Goal: Obtain resource: Download file/media

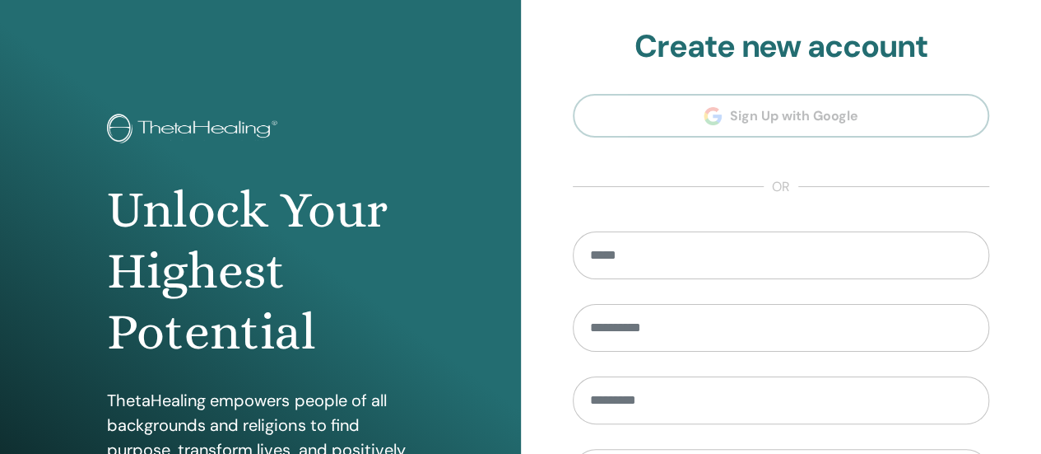
scroll to position [329, 0]
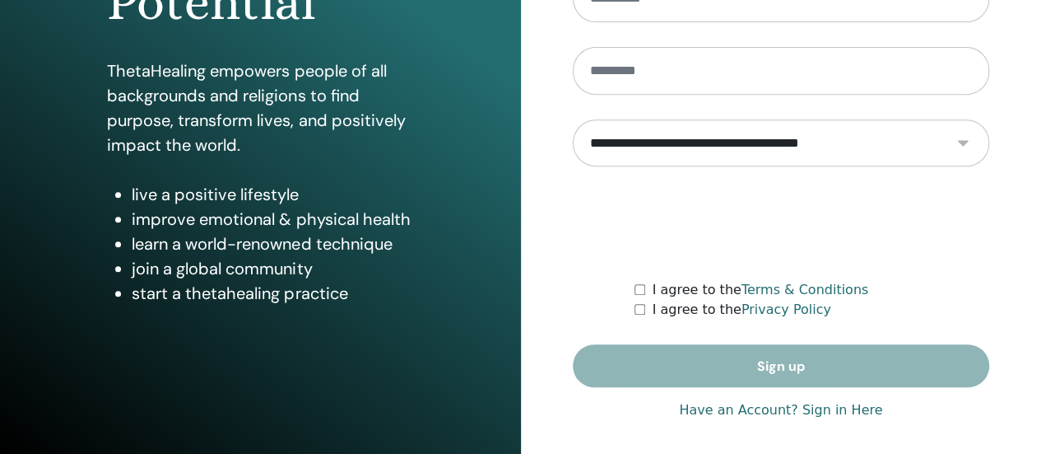
type input "**********"
click at [833, 411] on link "Have an Account? Sign in Here" at bounding box center [780, 410] width 203 height 20
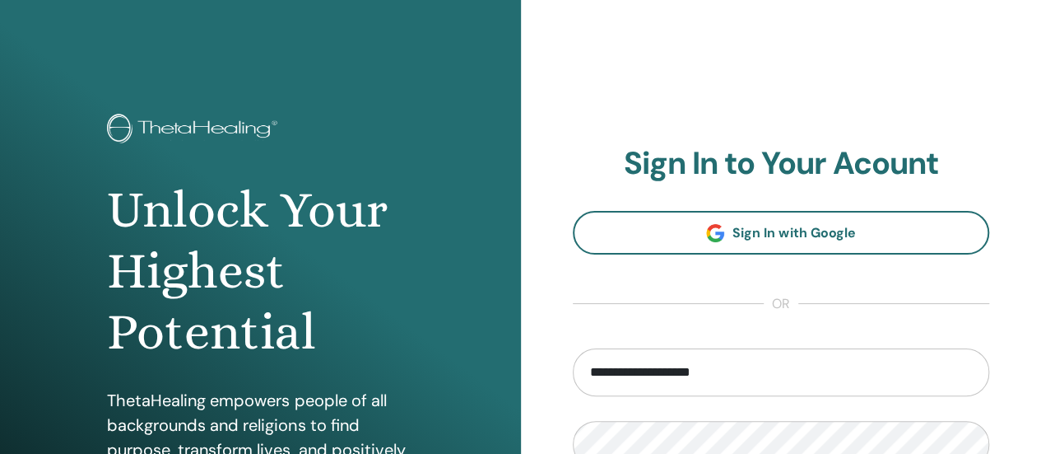
scroll to position [329, 0]
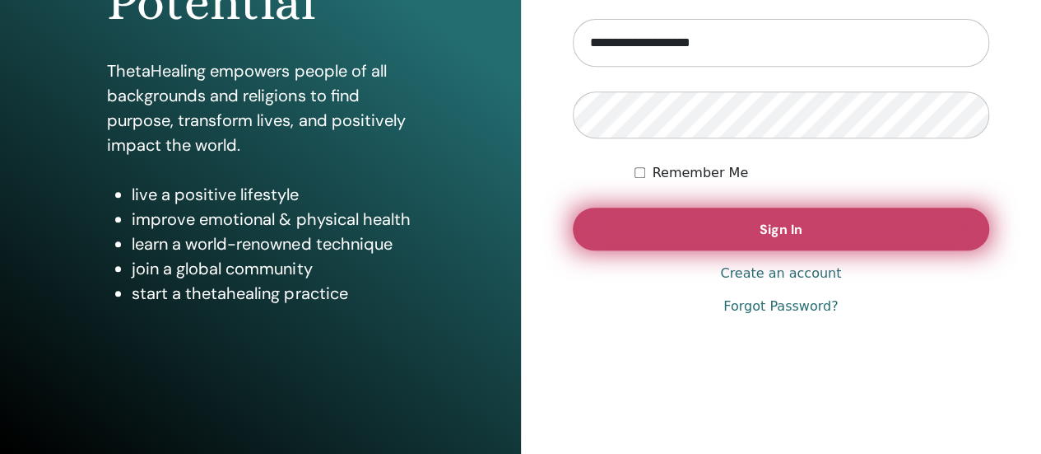
click at [758, 219] on button "Sign In" at bounding box center [781, 228] width 417 height 43
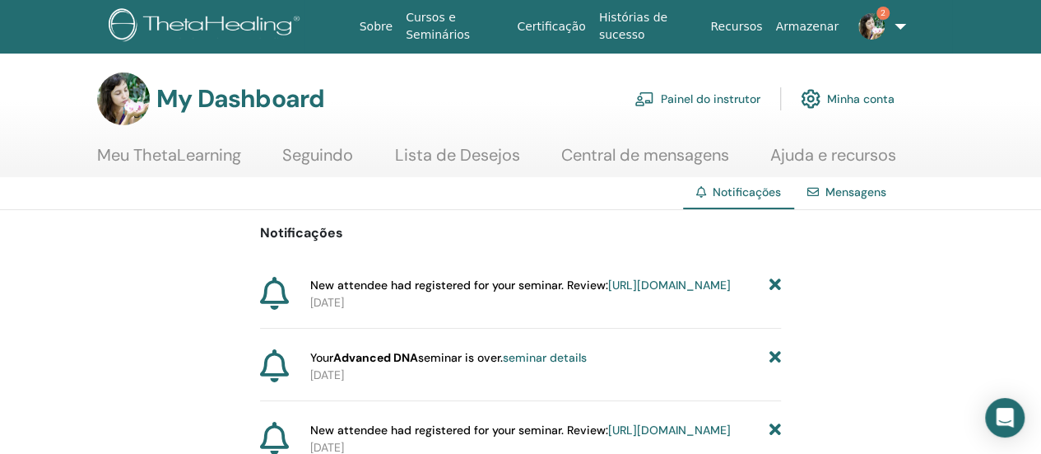
click at [608, 292] on link "[URL][DOMAIN_NAME]" at bounding box center [669, 284] width 123 height 15
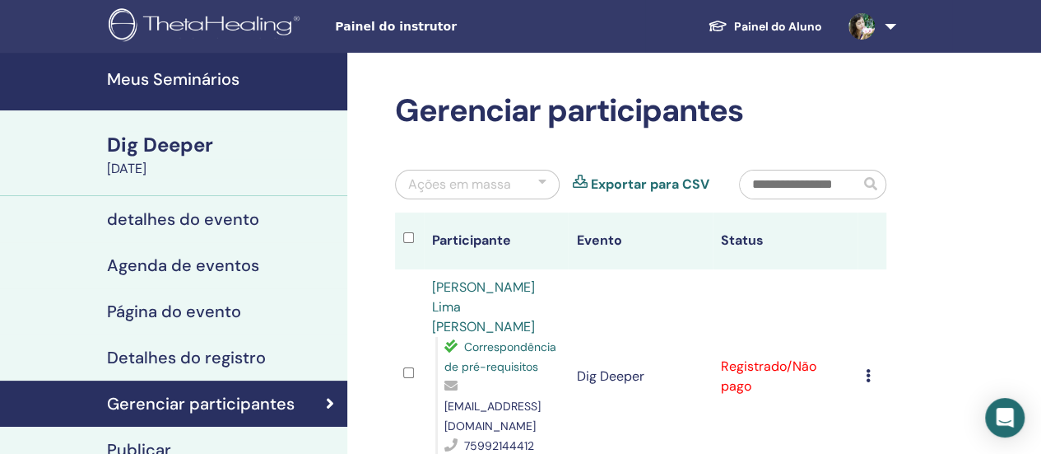
click at [863, 360] on td "Cancelar registro Não certifique-se automaticamente Marcar como pago Marcar com…" at bounding box center [872, 376] width 29 height 214
click at [866, 369] on icon at bounding box center [868, 375] width 5 height 13
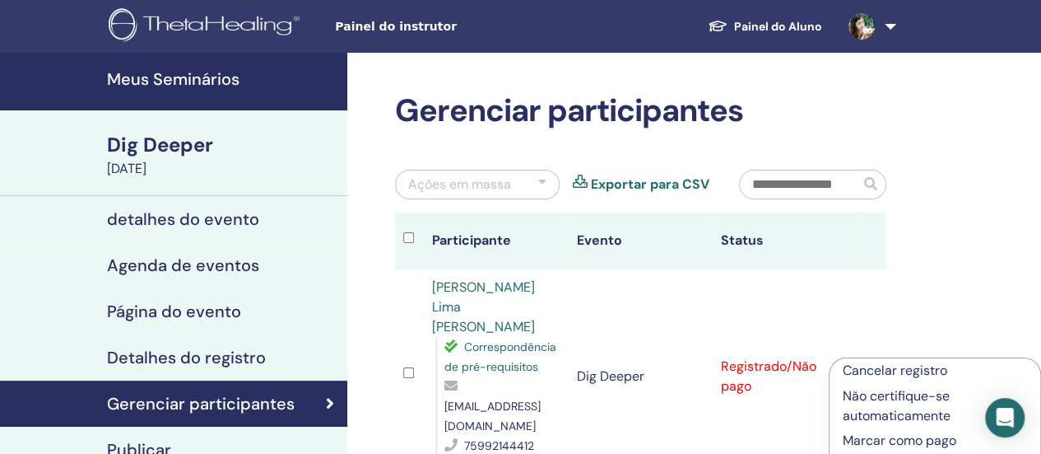
scroll to position [165, 0]
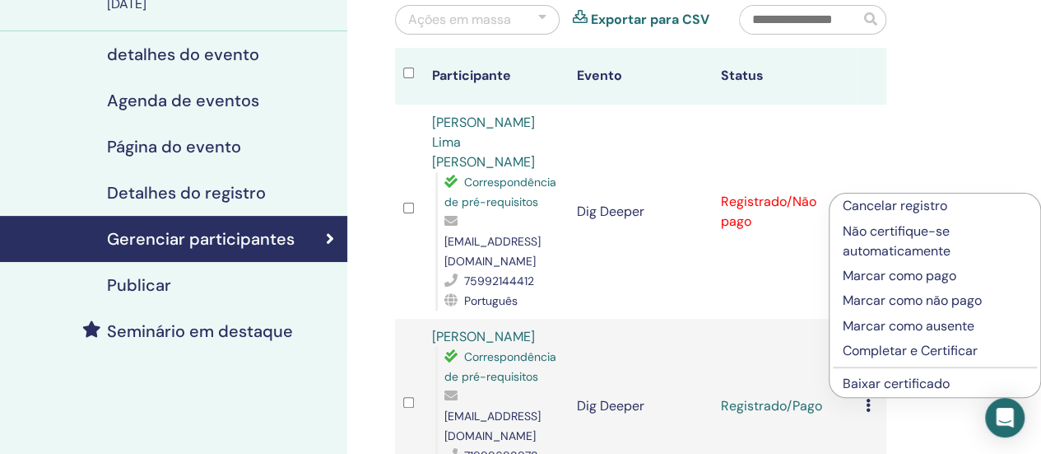
click at [873, 277] on p "Marcar como pago" at bounding box center [935, 276] width 184 height 20
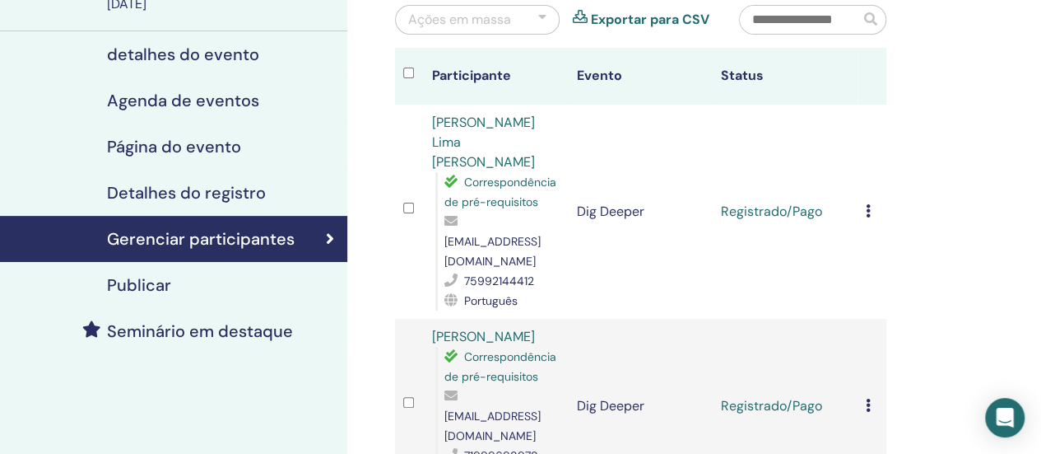
scroll to position [82, 0]
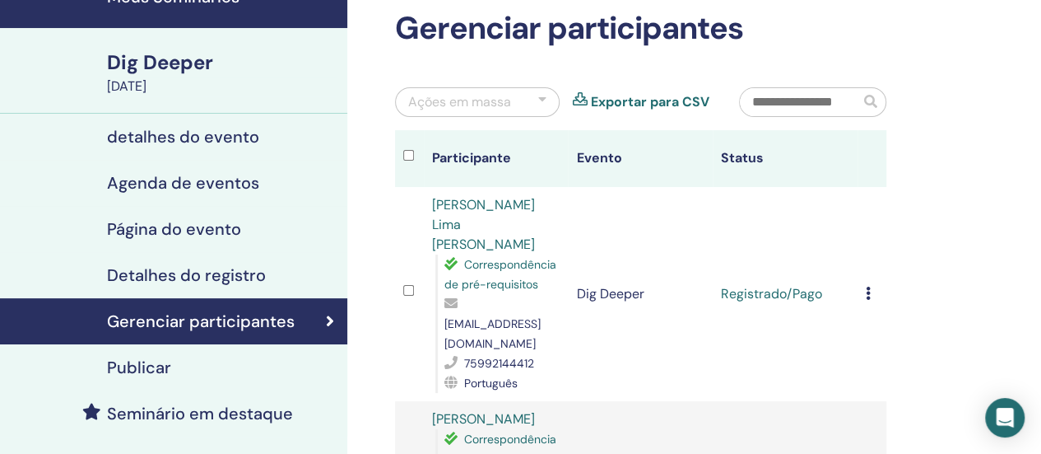
click at [866, 286] on icon at bounding box center [868, 292] width 5 height 13
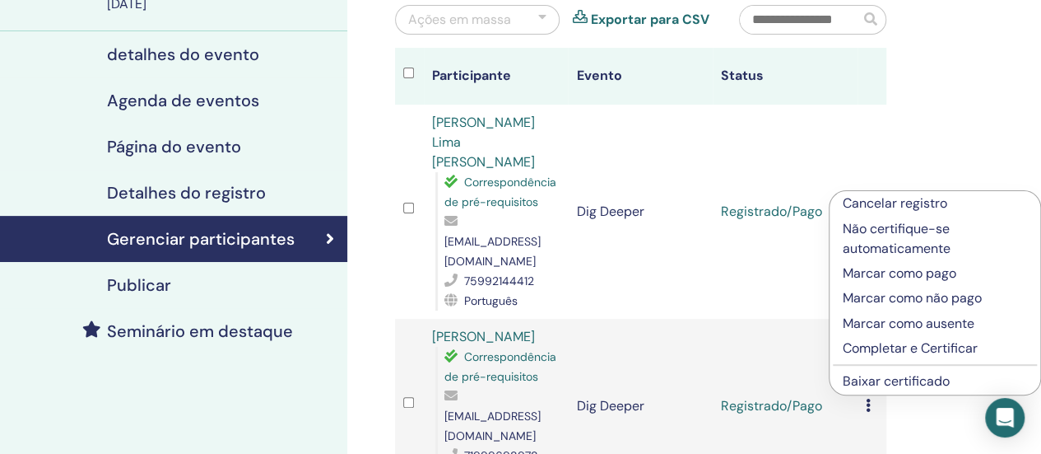
scroll to position [247, 0]
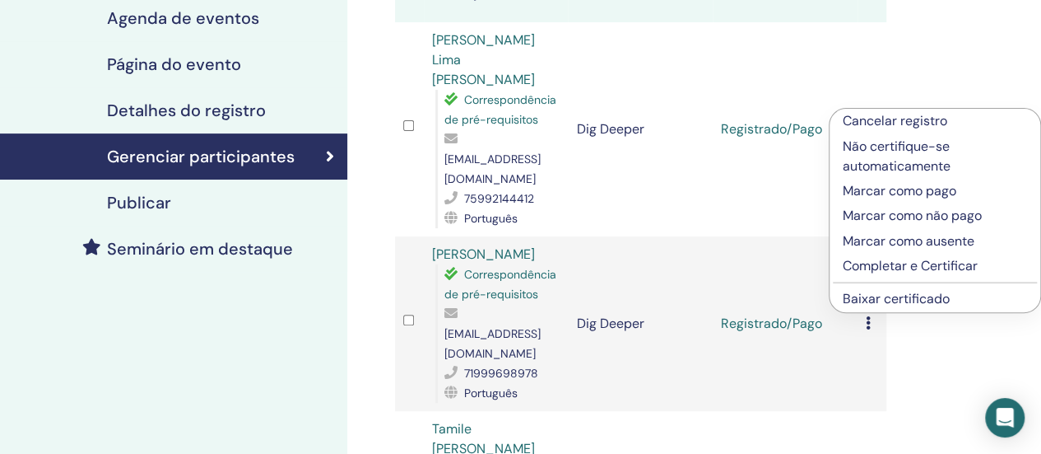
click at [866, 300] on link "Baixar certificado" at bounding box center [896, 298] width 107 height 17
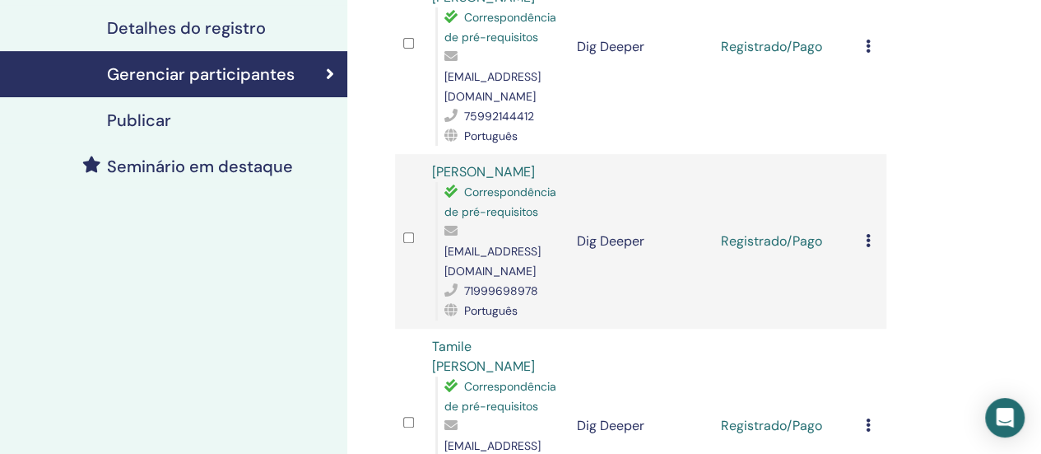
scroll to position [0, 0]
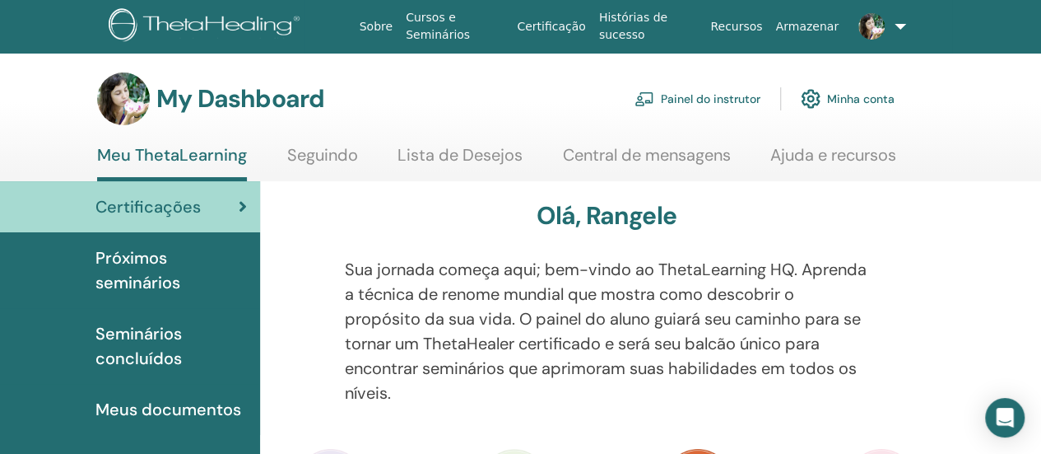
click at [683, 93] on link "Painel do instrutor" at bounding box center [698, 99] width 126 height 36
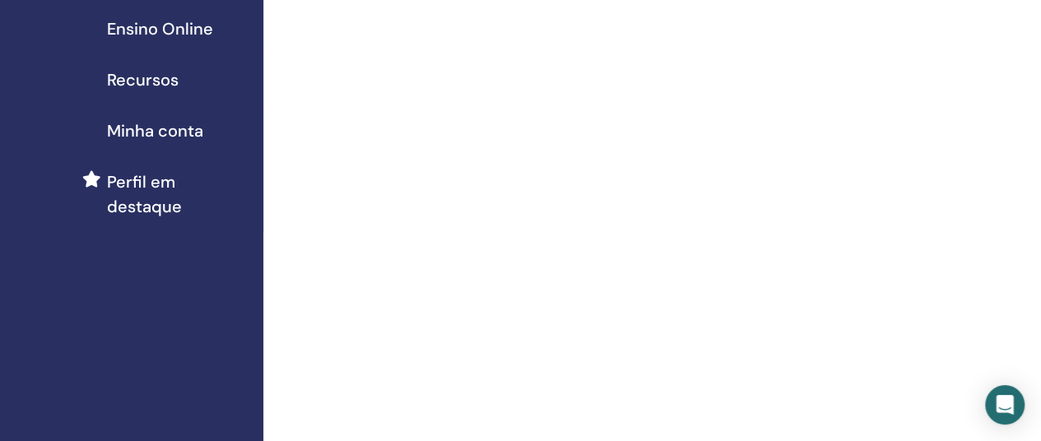
scroll to position [82, 0]
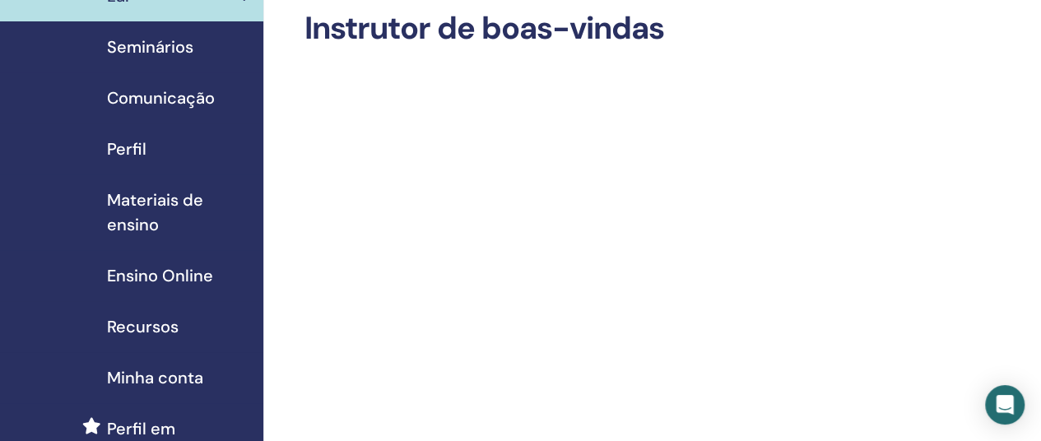
click at [163, 216] on span "Materiais de ensino" at bounding box center [178, 212] width 143 height 49
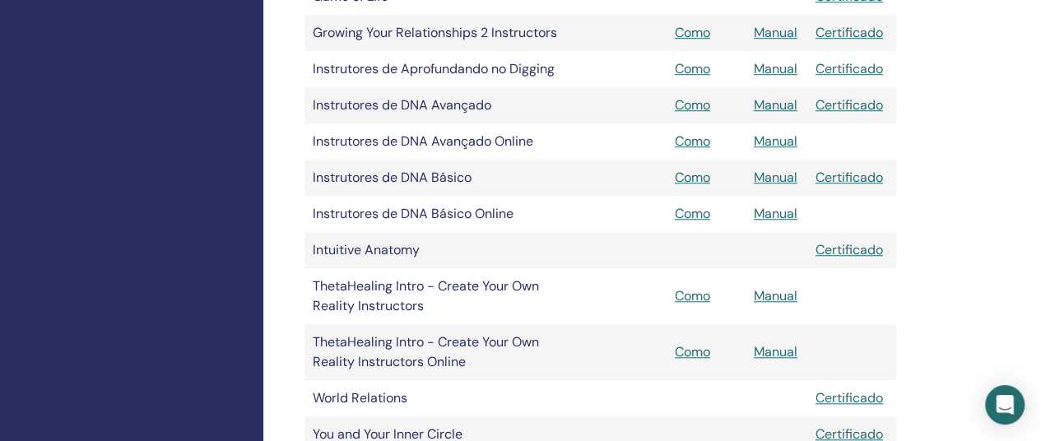
scroll to position [165, 0]
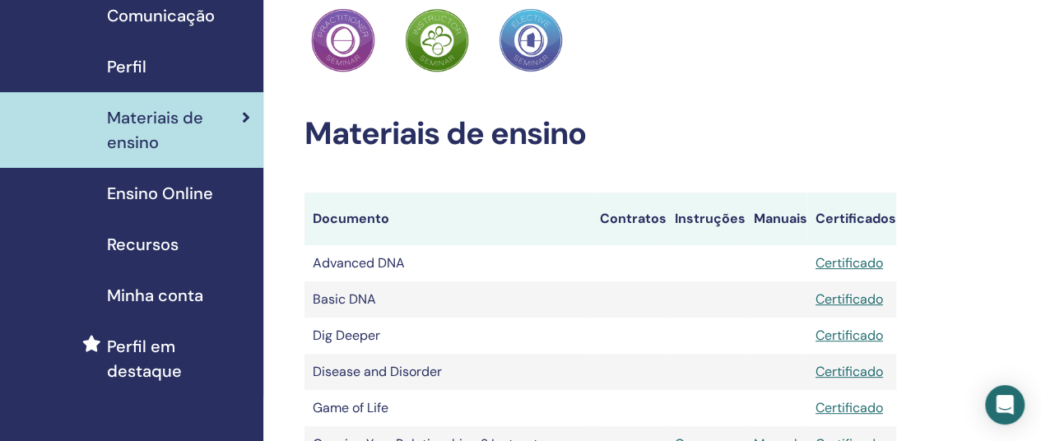
click at [177, 244] on span "Recursos" at bounding box center [143, 244] width 72 height 25
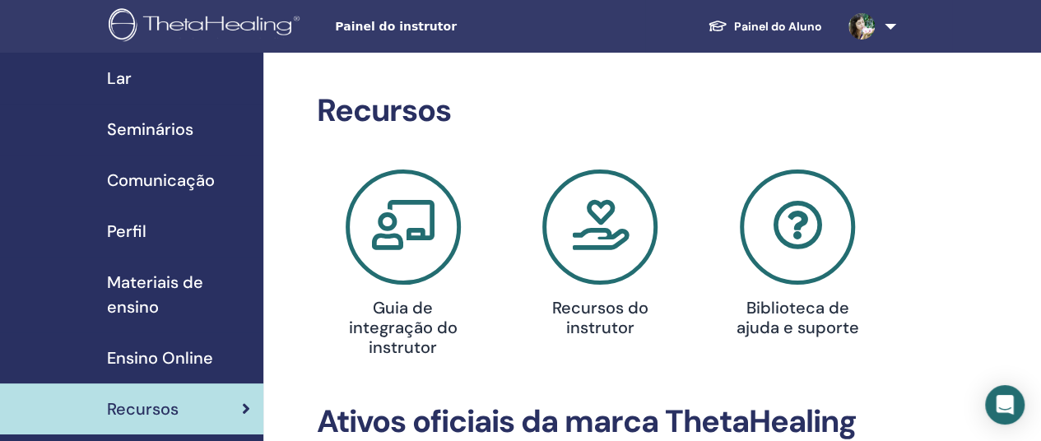
click at [147, 295] on span "Materiais de ensino" at bounding box center [178, 294] width 143 height 49
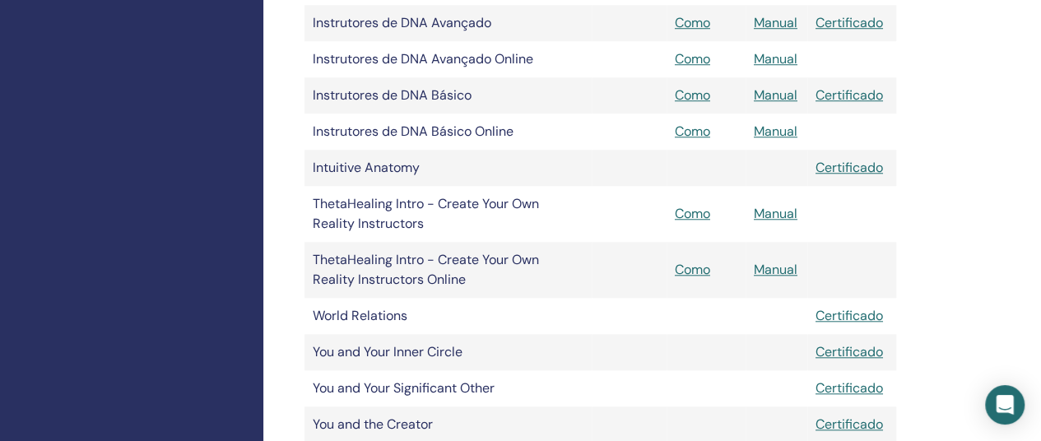
scroll to position [576, 0]
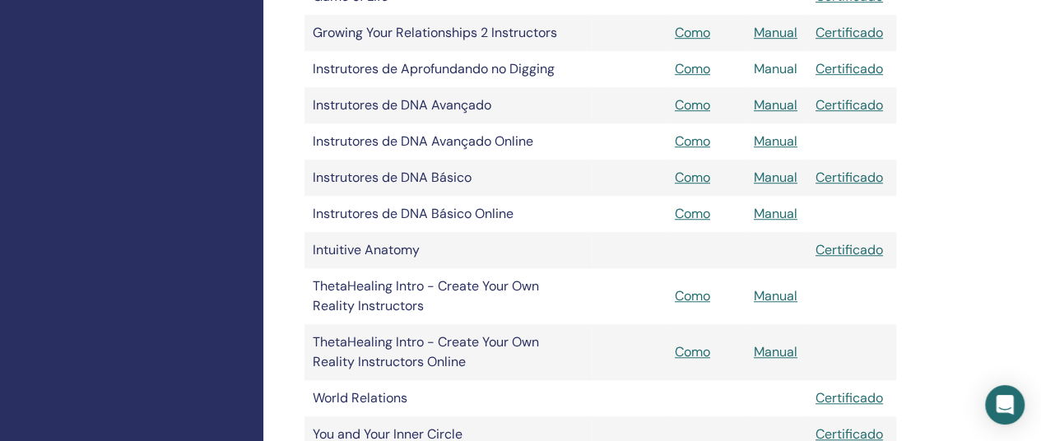
click at [765, 72] on link "Manual" at bounding box center [776, 68] width 44 height 17
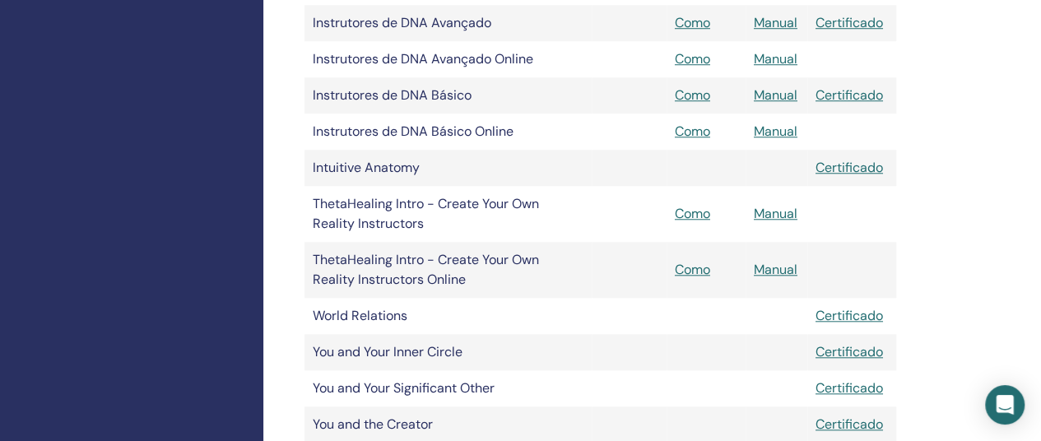
click at [379, 319] on td "World Relations" at bounding box center [448, 316] width 287 height 36
click at [779, 272] on link "Manual" at bounding box center [776, 269] width 44 height 17
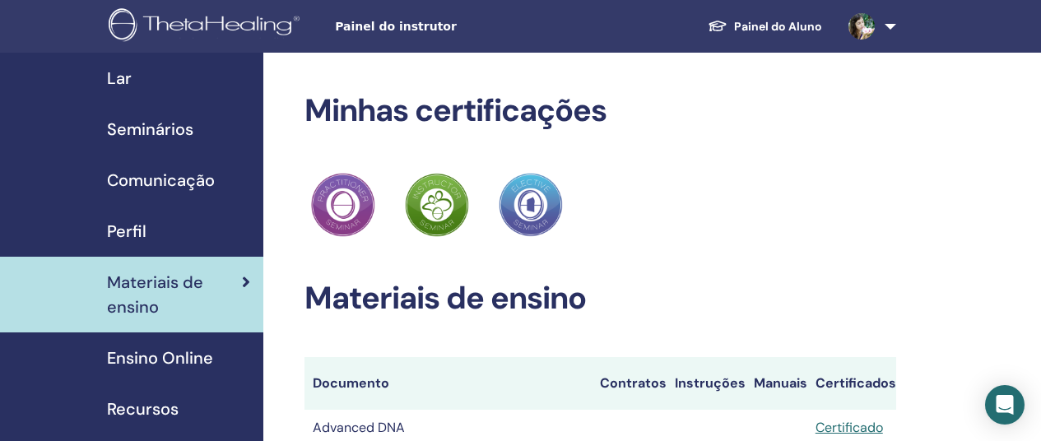
scroll to position [659, 0]
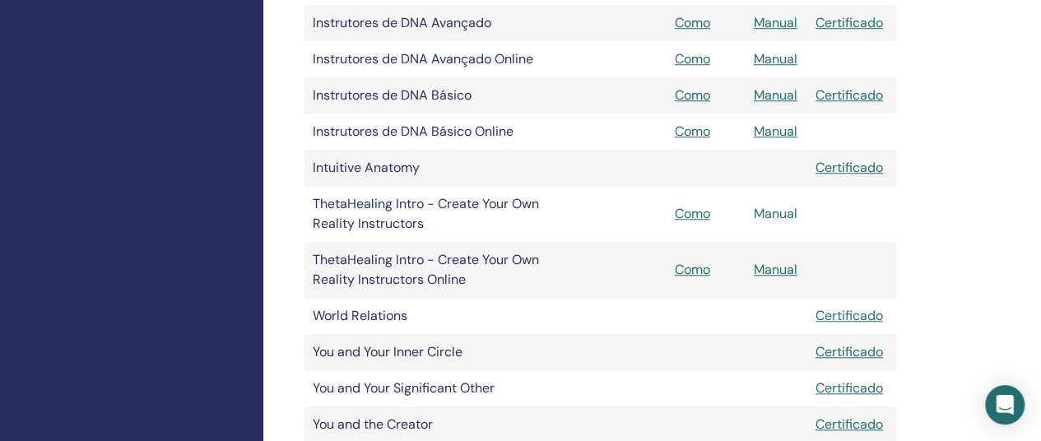
click at [784, 215] on link "Manual" at bounding box center [776, 213] width 44 height 17
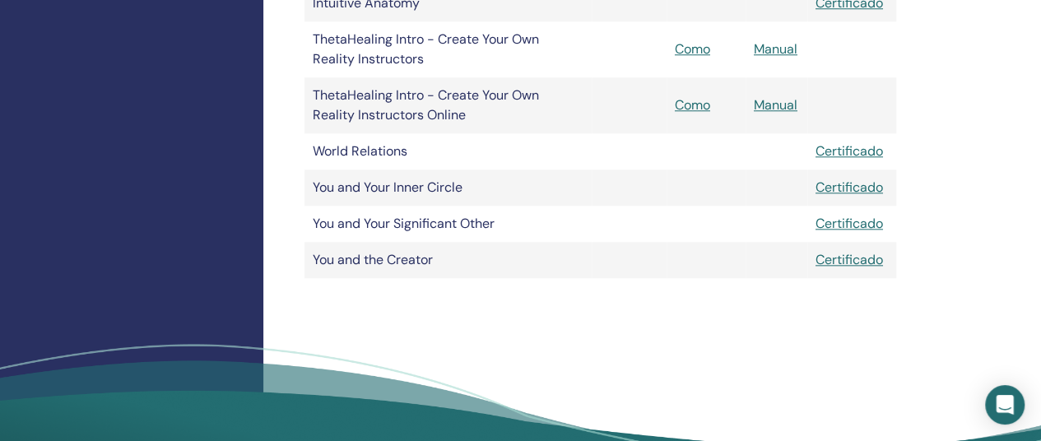
scroll to position [905, 0]
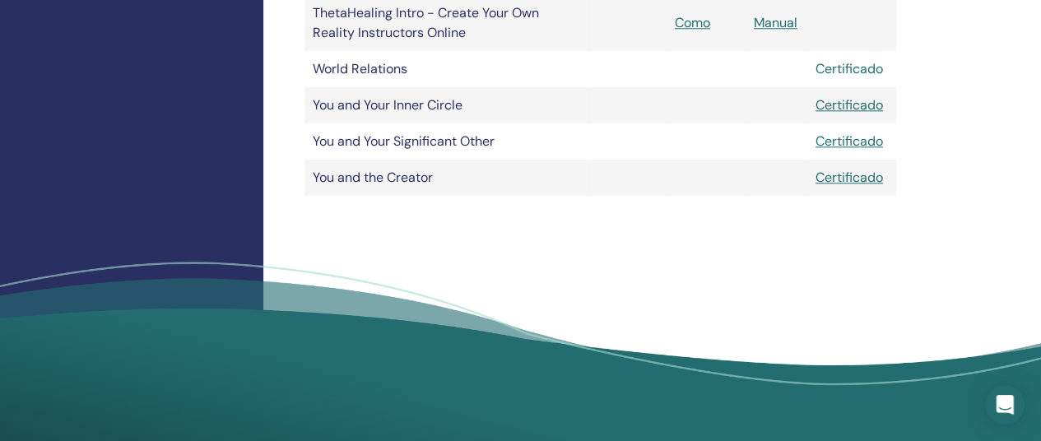
click at [835, 65] on link "Certificado" at bounding box center [849, 68] width 67 height 17
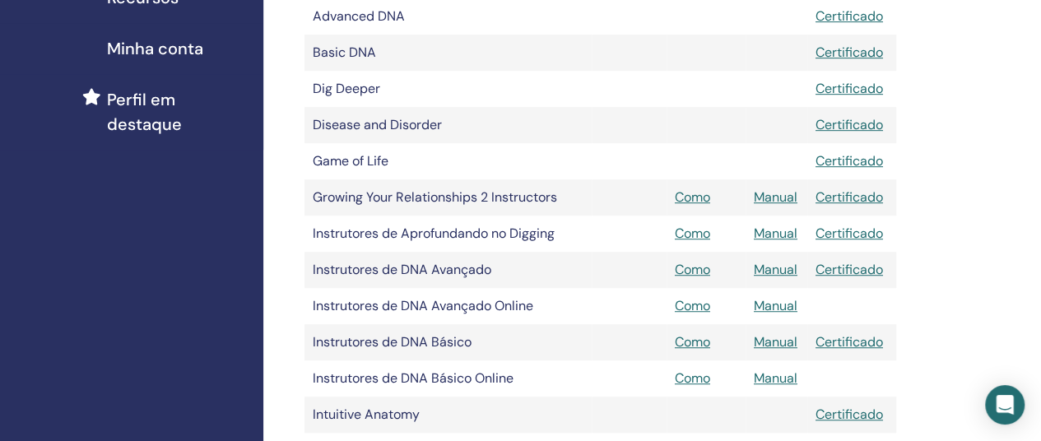
scroll to position [0, 0]
